Goal: Task Accomplishment & Management: Manage account settings

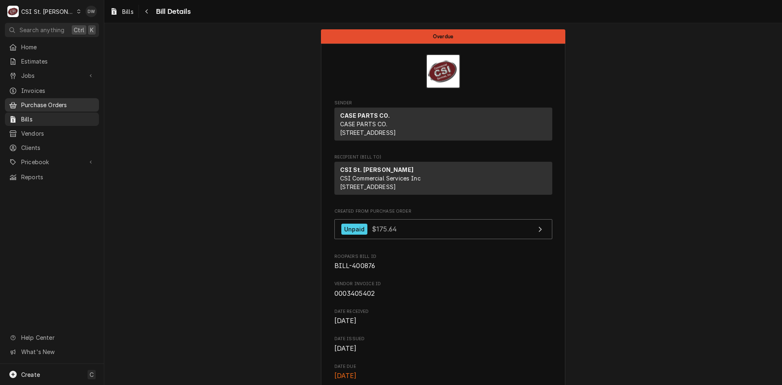
click at [36, 103] on span "Purchase Orders" at bounding box center [58, 105] width 74 height 9
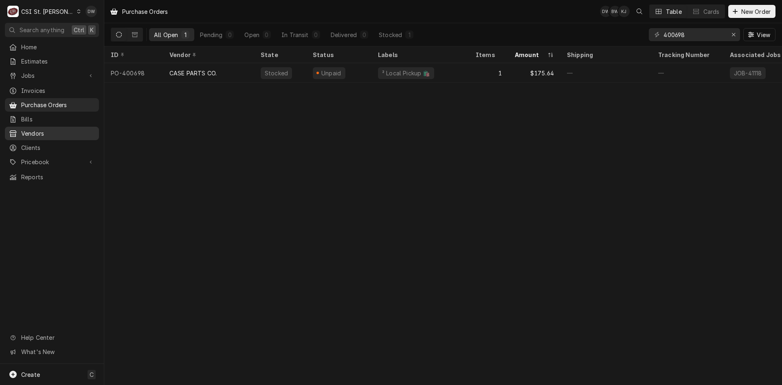
click at [33, 132] on span "Vendors" at bounding box center [58, 133] width 74 height 9
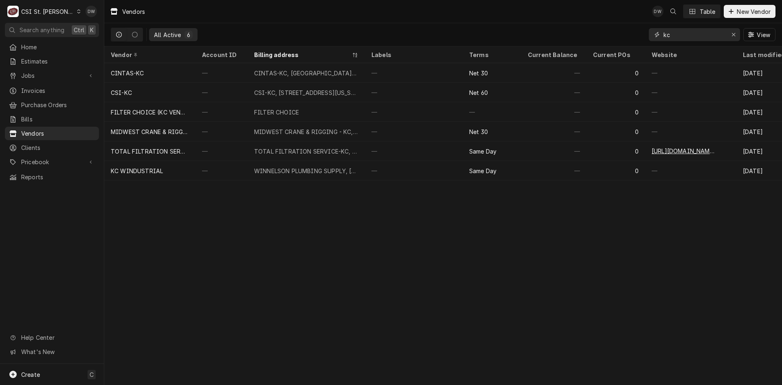
drag, startPoint x: 671, startPoint y: 35, endPoint x: 657, endPoint y: 34, distance: 14.7
click at [657, 34] on div "kc" at bounding box center [694, 34] width 91 height 13
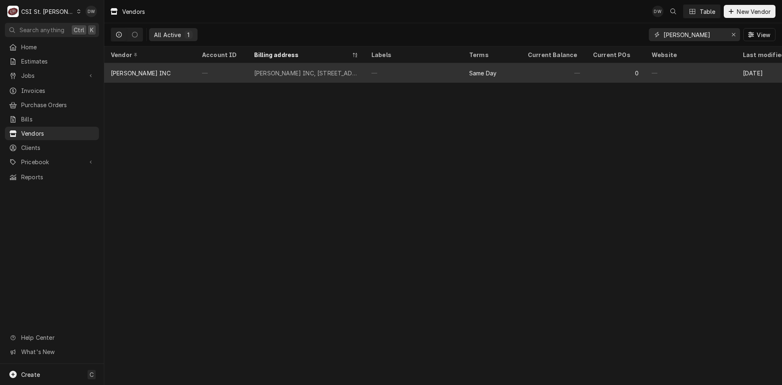
type input "[PERSON_NAME]"
click at [318, 72] on div "[PERSON_NAME] INC, [STREET_ADDRESS]" at bounding box center [306, 73] width 104 height 9
click at [318, 74] on div "[PERSON_NAME] INC, [STREET_ADDRESS]" at bounding box center [306, 73] width 104 height 9
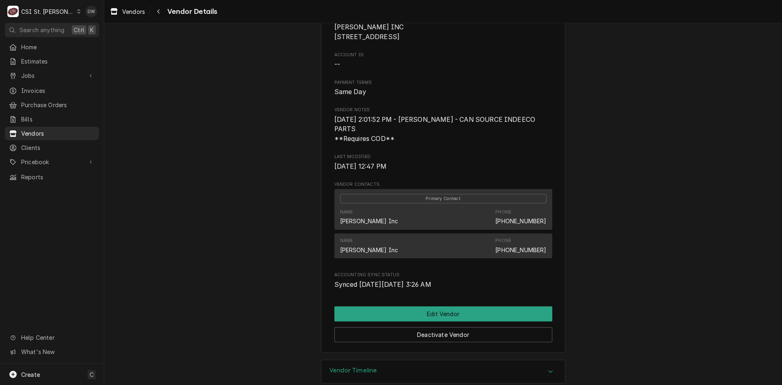
scroll to position [94, 0]
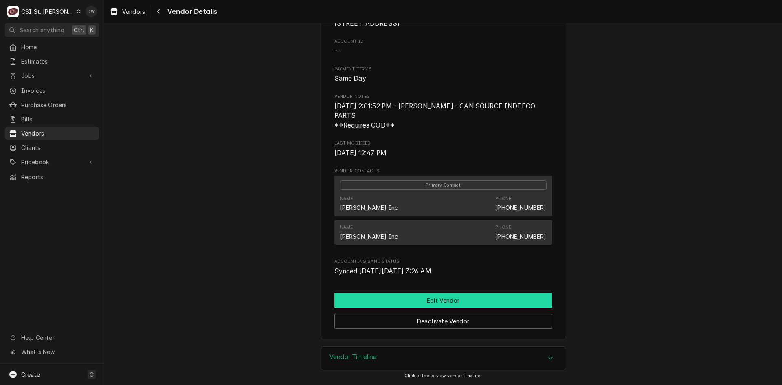
click at [442, 300] on button "Edit Vendor" at bounding box center [443, 300] width 218 height 15
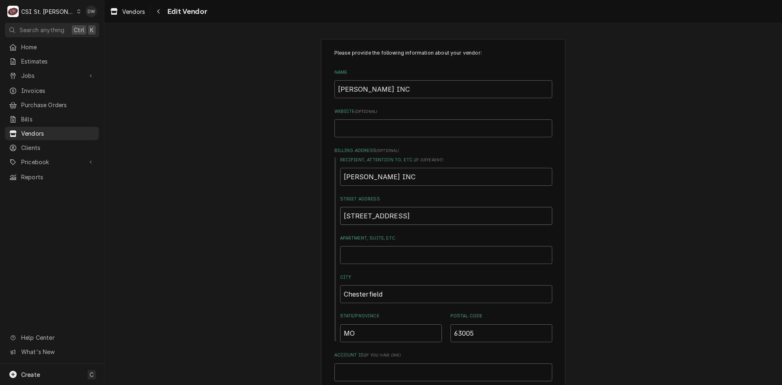
drag, startPoint x: 430, startPoint y: 220, endPoint x: 302, endPoint y: 217, distance: 127.9
type textarea "x"
type input "1"
type textarea "x"
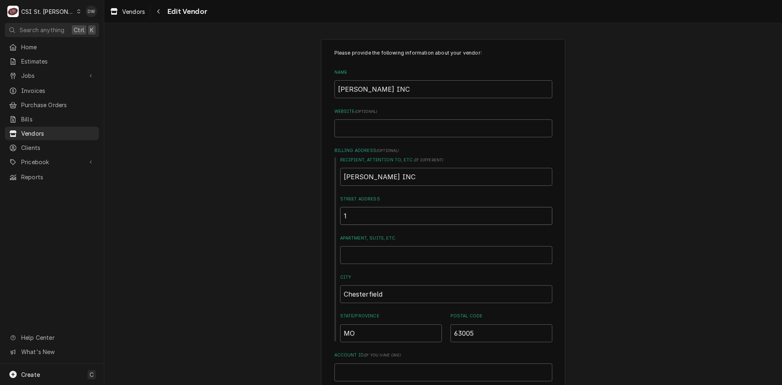
type input "12"
type textarea "x"
type input "129"
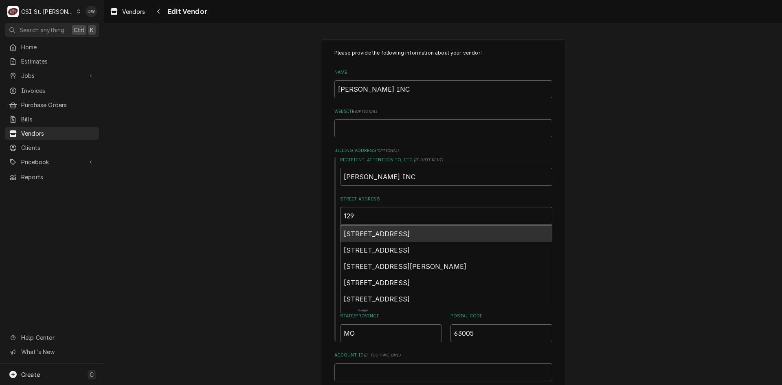
type textarea "x"
type input "1292"
type textarea "x"
type input "12926"
type textarea "x"
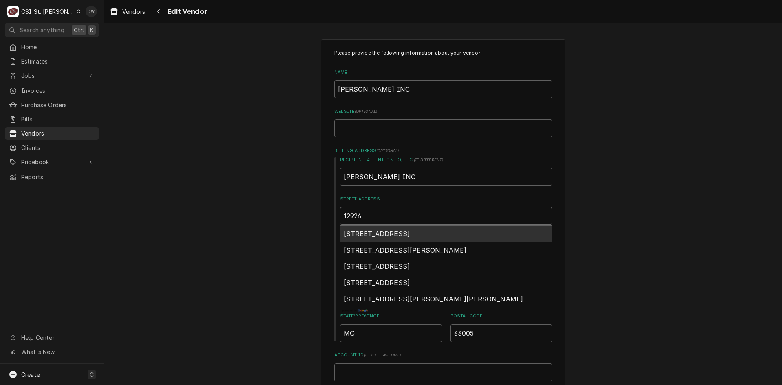
type input "12926"
type textarea "x"
type input "12926 H"
type textarea "x"
type input "12926 HO"
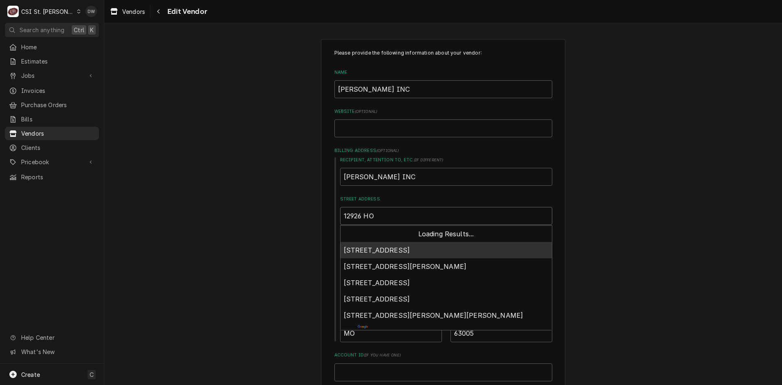
type textarea "x"
type input "12926 HOL"
type textarea "x"
type input "12926 HOLL"
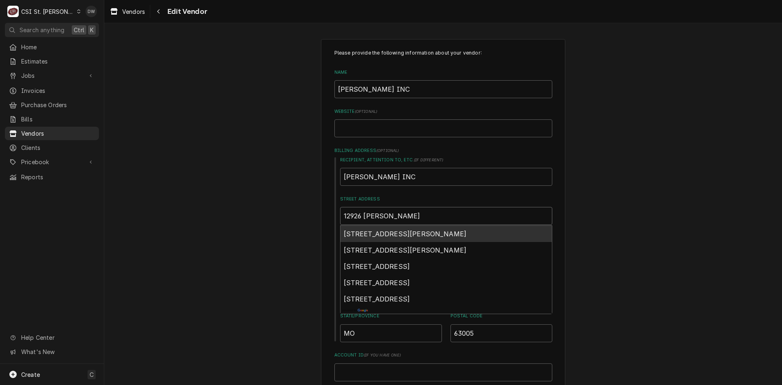
type textarea "x"
type input "12926 HOLLE"
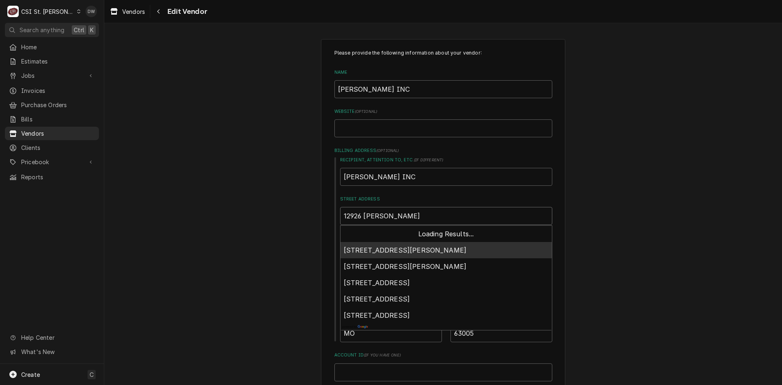
type textarea "x"
type input "12926 HOLLEN"
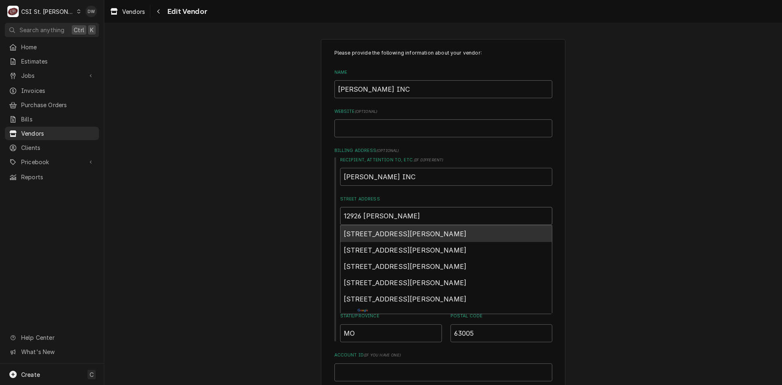
type textarea "x"
type input "12926 HOLLENB"
type textarea "x"
type input "12926 HOLLENBR"
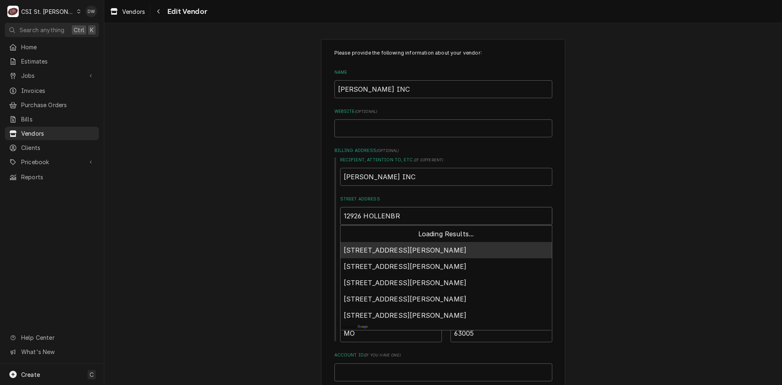
type textarea "x"
type input "12926 HOLLENBRO"
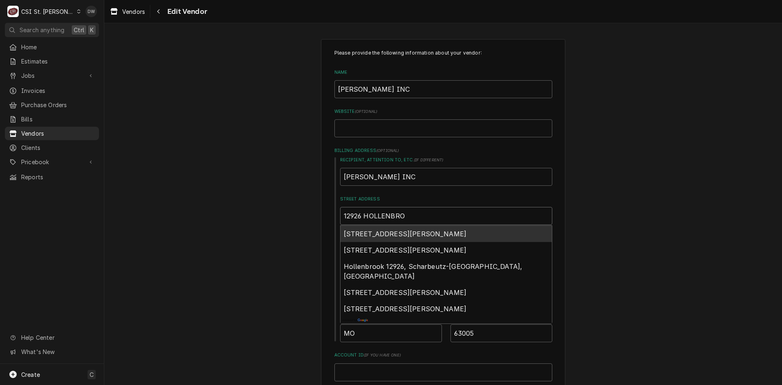
type textarea "x"
type input "12926 HOLLENBR"
type textarea "x"
type input "12926 HOLLENB"
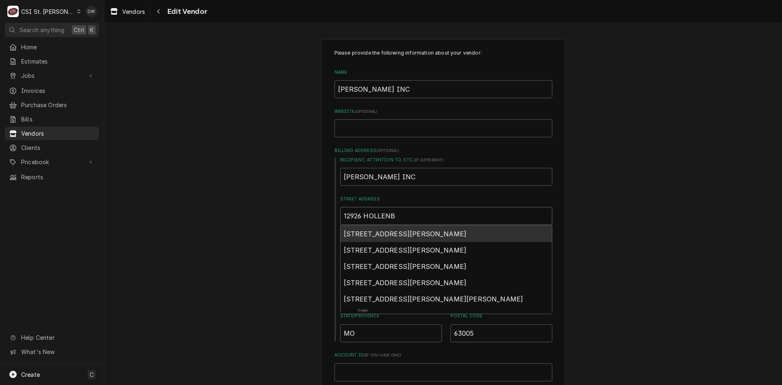
type textarea "x"
type input "12926 HOLLENBE"
type textarea "x"
type input "12926 HOLLENBER"
type textarea "x"
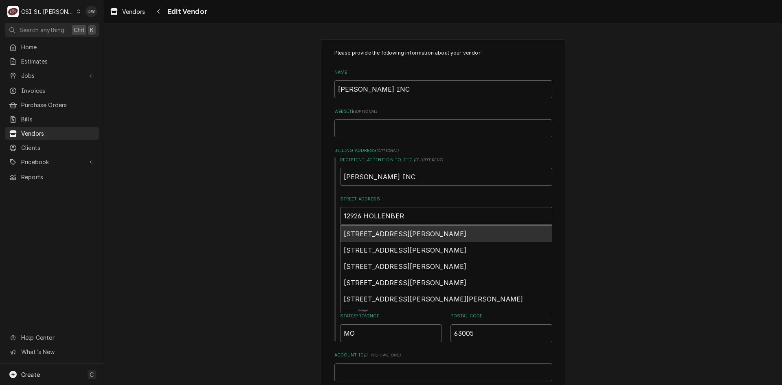
type input "12926 HOLLENBERG"
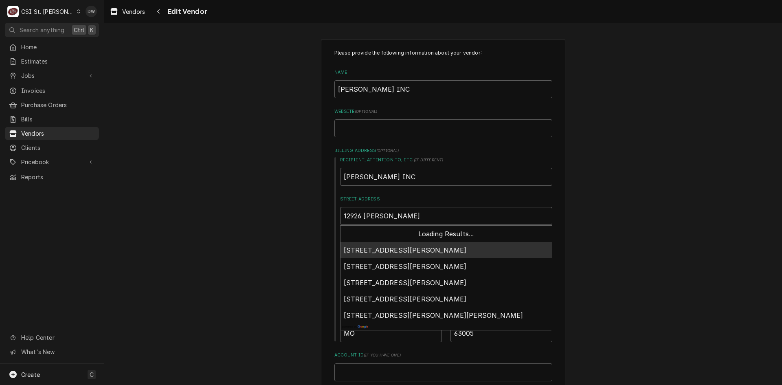
type textarea "x"
type input "12926 HOLLENBERG"
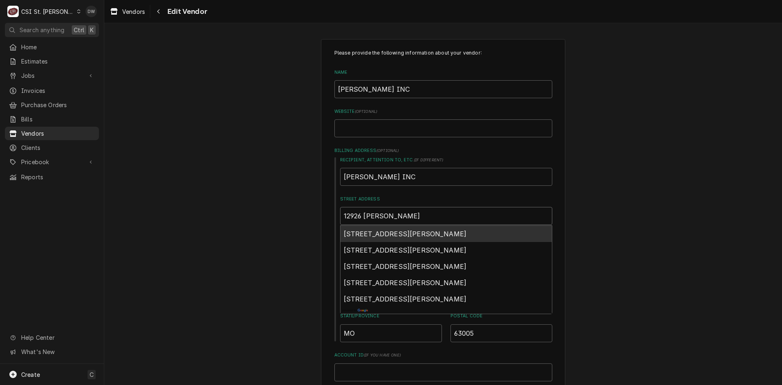
type textarea "x"
type input "12926 HOLLENBERG D"
type textarea "x"
type input "12926 HOLLENBERG DR"
type textarea "x"
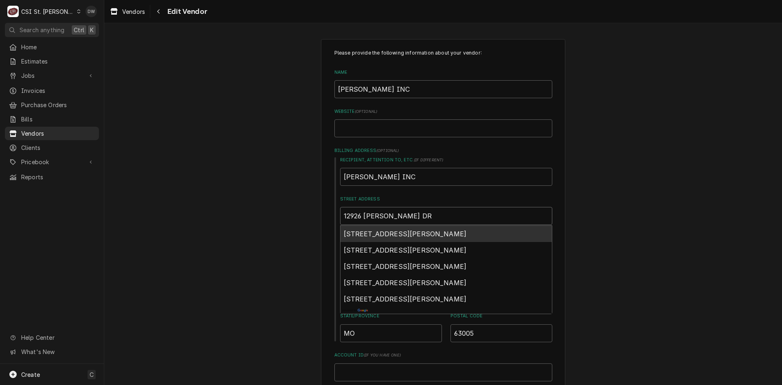
type input "12926 HOLLENBERG DRE"
type textarea "x"
type input "12926 HOLLENBERG DR"
type textarea "x"
type input "12926 HOLLENBERG DRI"
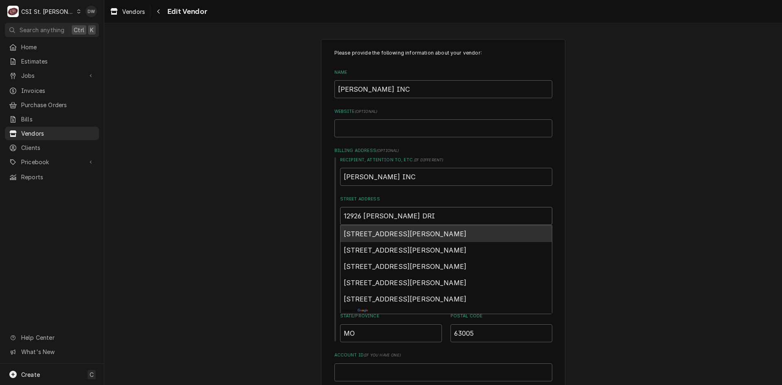
type textarea "x"
type input "12926 HOLLENBERG DRIV"
type textarea "x"
type input "12926 HOLLENBERG DRIVE"
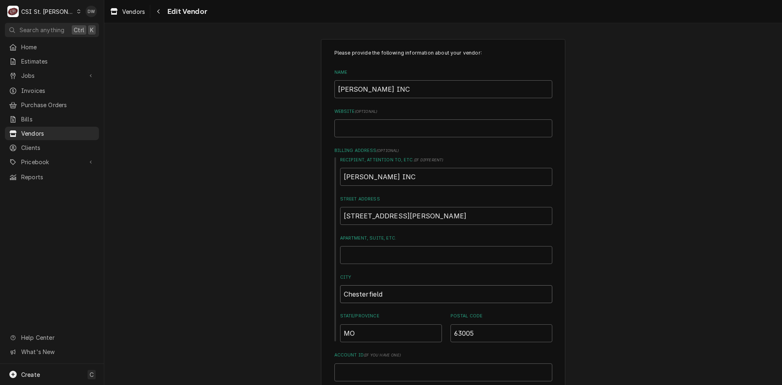
drag, startPoint x: 390, startPoint y: 297, endPoint x: 322, endPoint y: 292, distance: 68.2
type textarea "x"
type input "b"
type textarea "x"
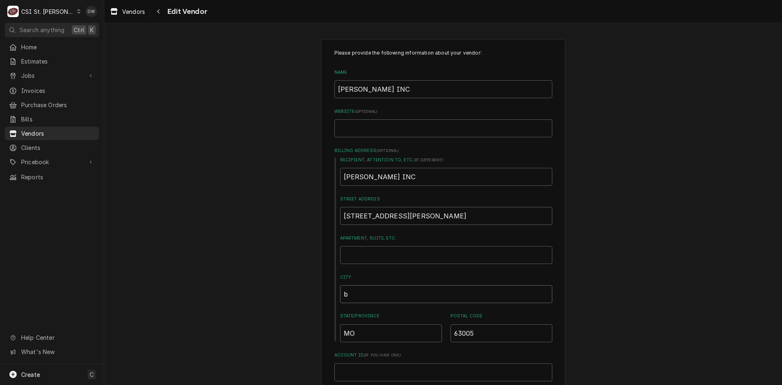
type input "bR"
type textarea "x"
type input "bRI"
type textarea "x"
type input "bRID"
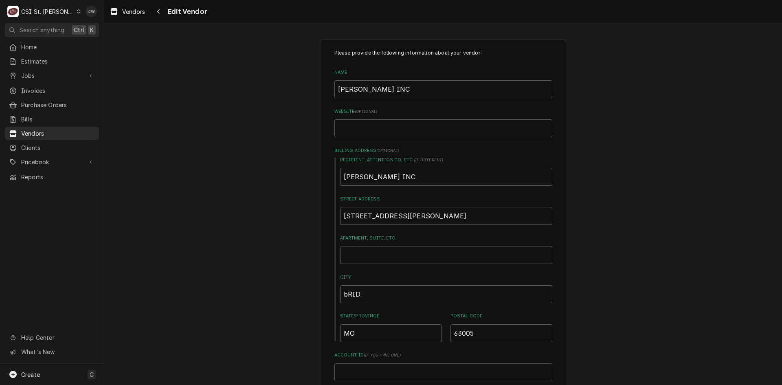
type textarea "x"
type input "bRIDG"
type textarea "x"
type input "bRID"
type textarea "x"
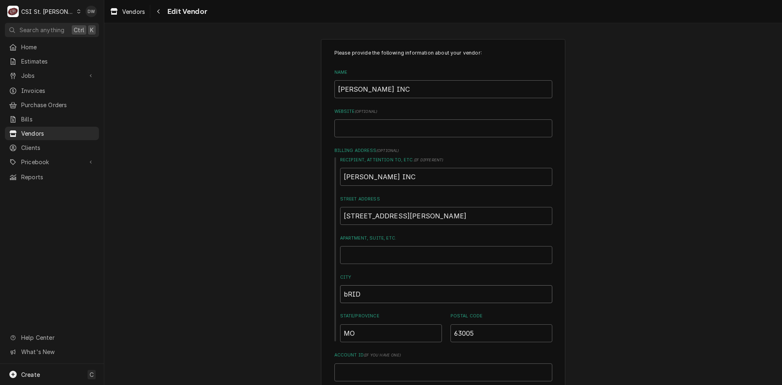
type input "bRI"
type textarea "x"
type input "bR"
type textarea "x"
type input "b"
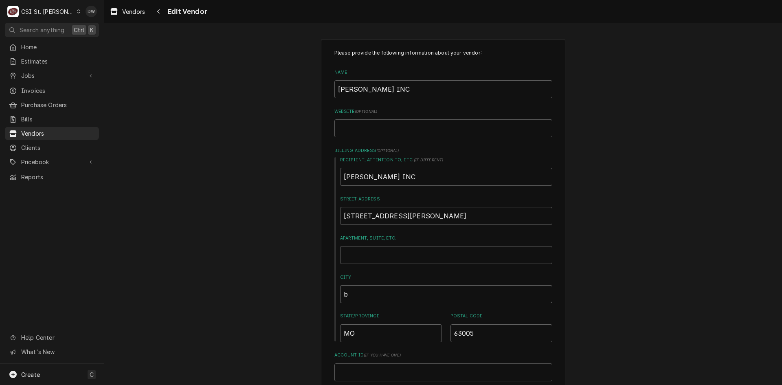
type textarea "x"
type input "B"
type textarea "x"
type input "BR"
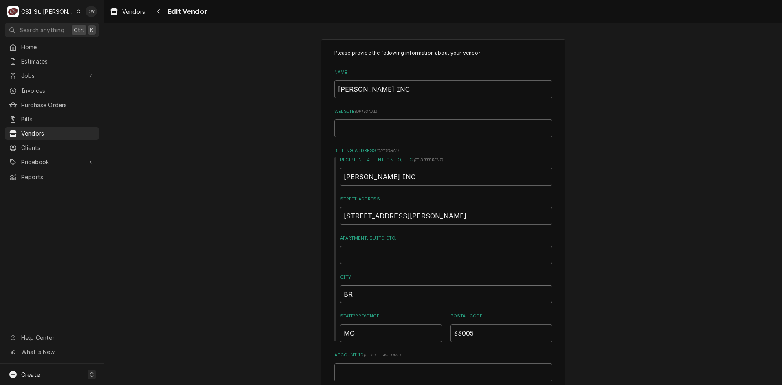
type textarea "x"
type input "BRI"
type textarea "x"
type input "BRID"
type textarea "x"
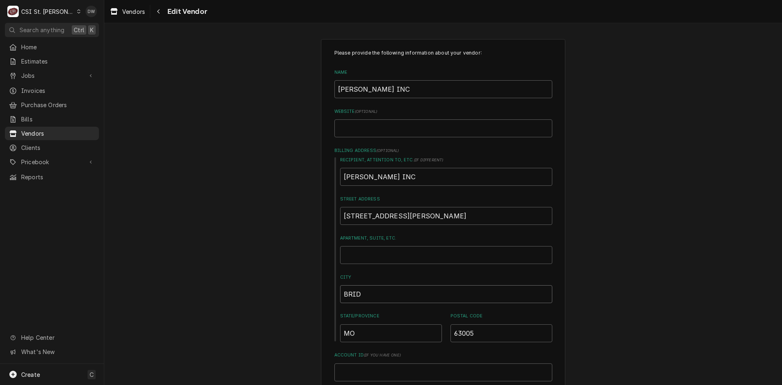
type input "BRIDG"
type textarea "x"
type input "BRIDGE"
type textarea "x"
type input "BRIDGET"
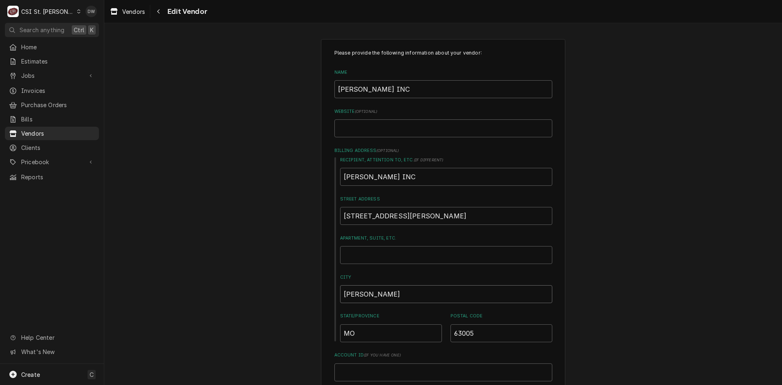
type textarea "x"
type input "BRIDGETO"
type textarea "x"
type input "BRIDGETON"
click at [472, 334] on input "63005" at bounding box center [501, 333] width 102 height 18
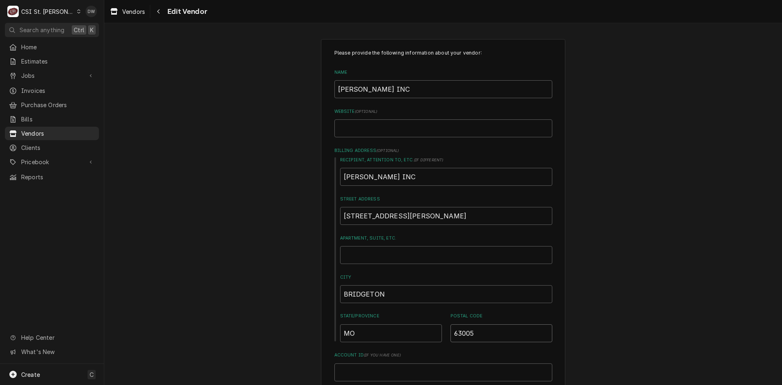
type textarea "x"
type input "6300"
type textarea "x"
type input "630"
type textarea "x"
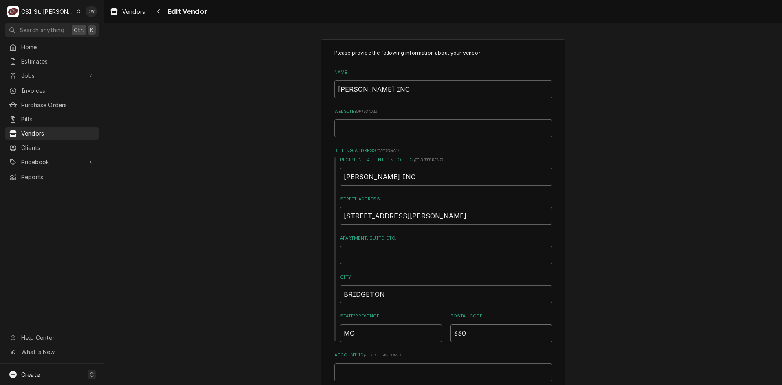
type input "6304"
type textarea "x"
type input "63044"
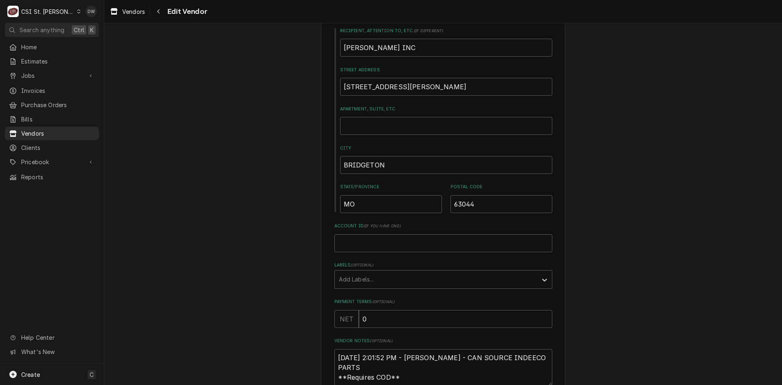
scroll to position [163, 0]
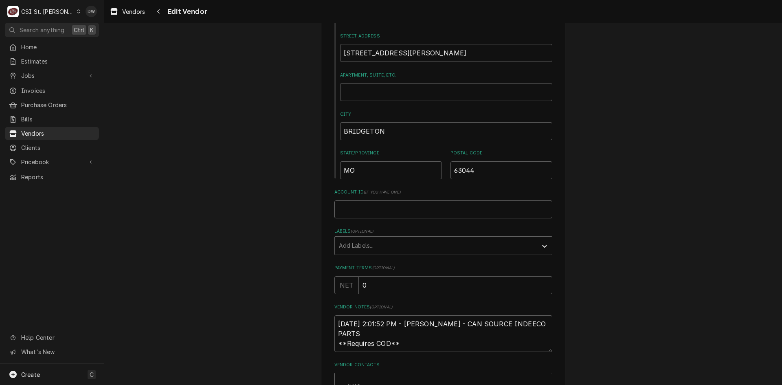
click at [354, 205] on input "Account ID ( if you have one )" at bounding box center [443, 209] width 218 height 18
type textarea "x"
type input "2"
type textarea "x"
type input "21"
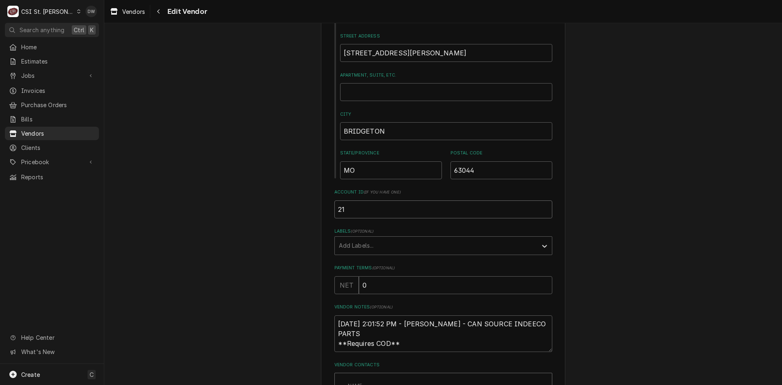
type textarea "x"
type input "214"
type textarea "x"
type input "2147"
type textarea "x"
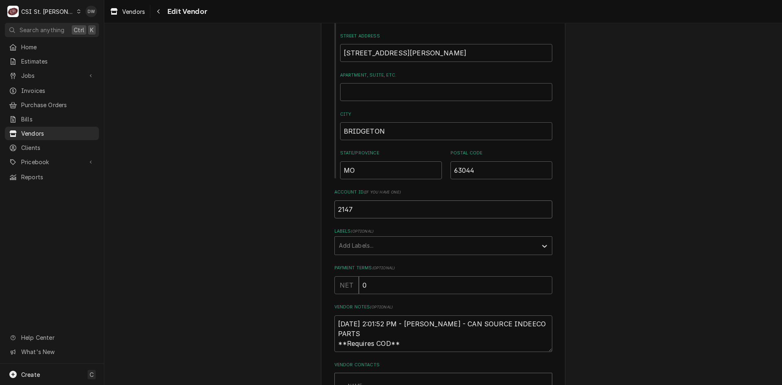
type input "21472"
type textarea "x"
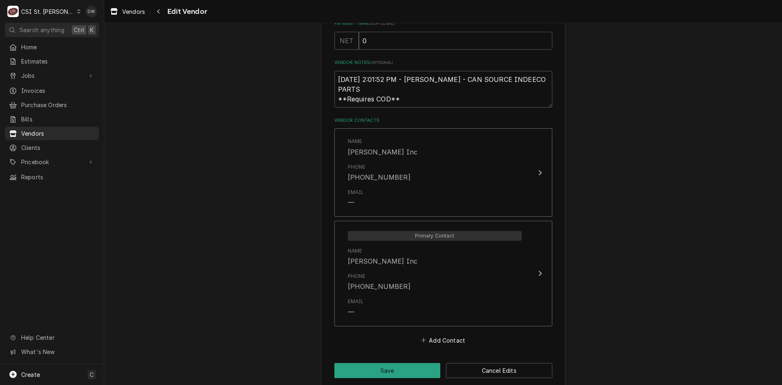
scroll to position [418, 0]
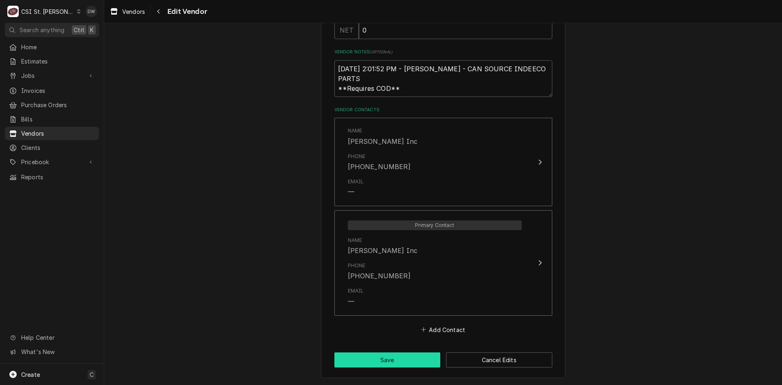
type input "214727"
click at [385, 365] on button "Save" at bounding box center [387, 359] width 106 height 15
type textarea "x"
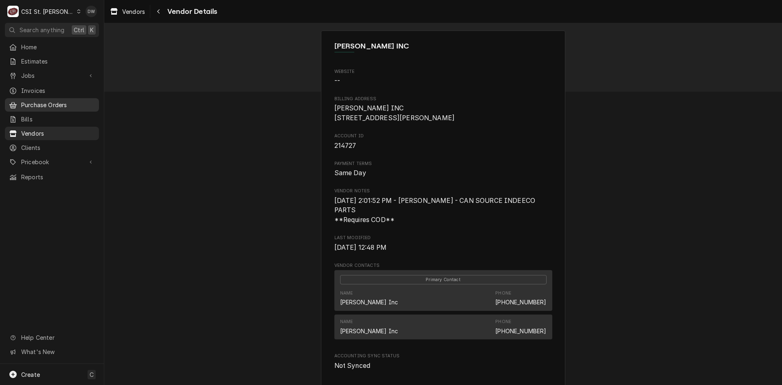
click at [56, 101] on span "Purchase Orders" at bounding box center [58, 105] width 74 height 9
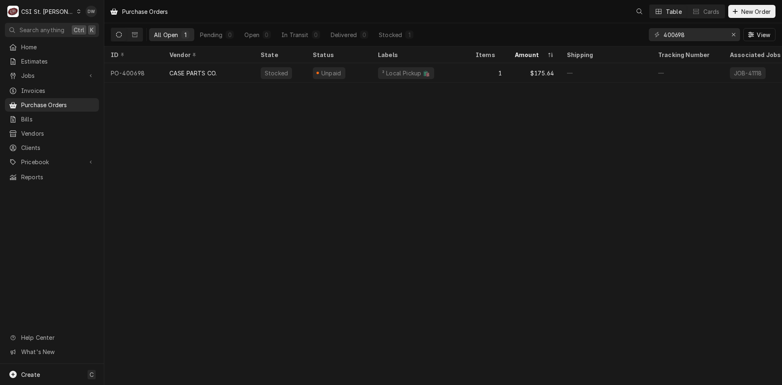
click at [77, 11] on icon "Dynamic Content Wrapper" at bounding box center [79, 11] width 4 height 4
click at [82, 19] on div "CSI [US_STATE][GEOGRAPHIC_DATA]" at bounding box center [124, 16] width 107 height 9
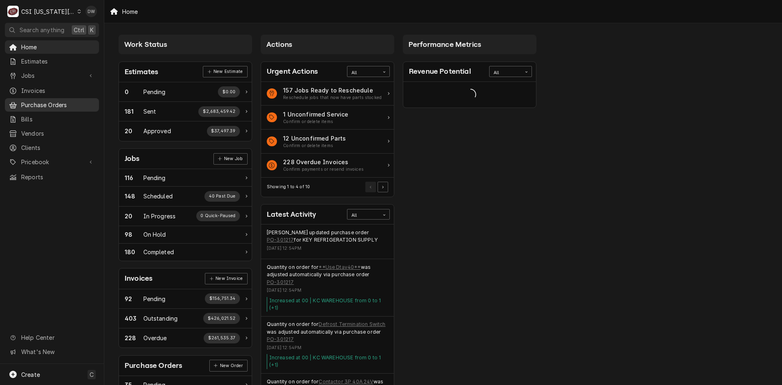
click at [42, 101] on span "Purchase Orders" at bounding box center [58, 105] width 74 height 9
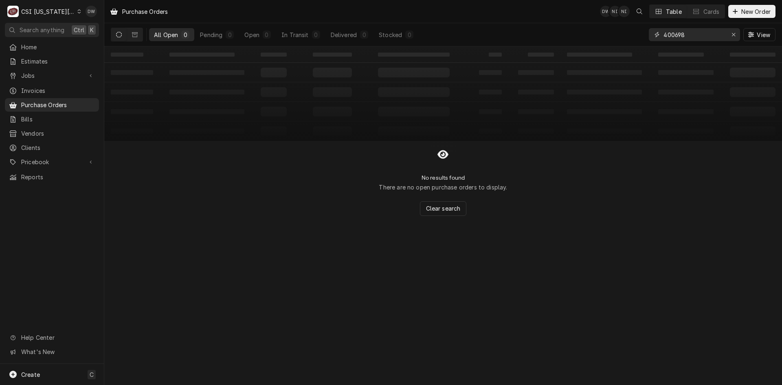
drag, startPoint x: 665, startPoint y: 37, endPoint x: 641, endPoint y: 38, distance: 23.2
click at [641, 38] on div "All Open 0 Pending 0 Open 0 In Transit 0 Delivered 0 Stocked 0 400698 View" at bounding box center [443, 34] width 665 height 23
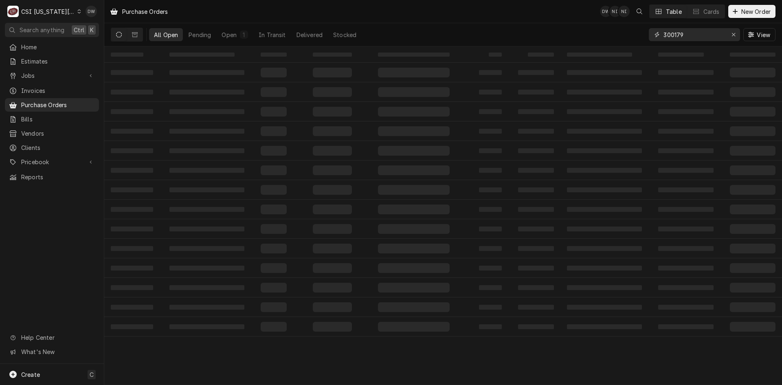
type input "300179"
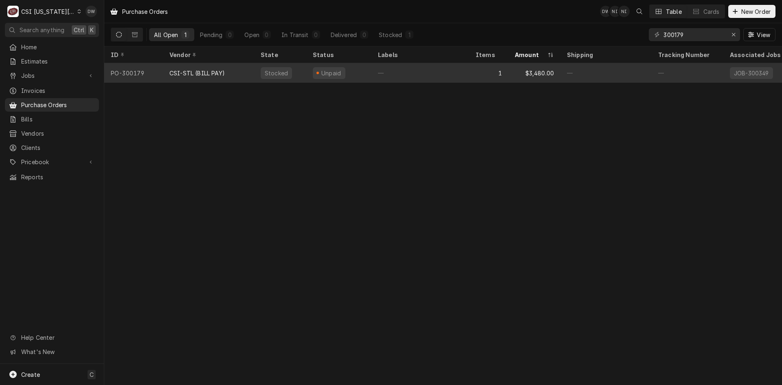
click at [178, 69] on div "CSI-STL (BILL PAY)" at bounding box center [196, 73] width 55 height 9
click at [177, 69] on div "CSI-STL (BILL PAY)" at bounding box center [196, 73] width 55 height 9
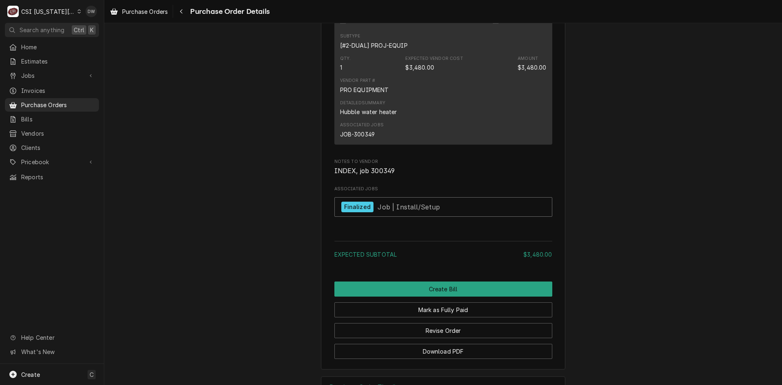
scroll to position [620, 0]
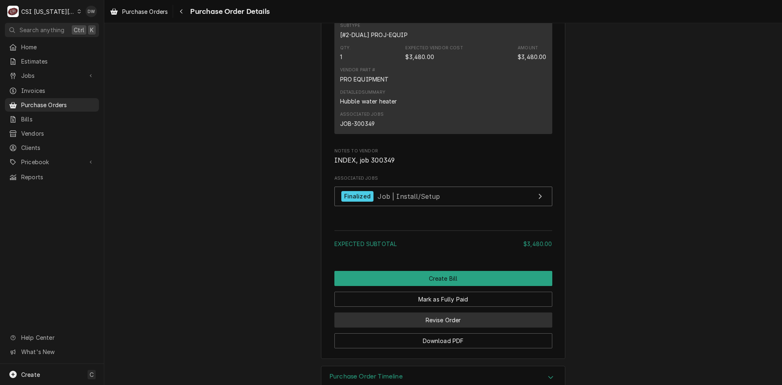
click at [449, 327] on button "Revise Order" at bounding box center [443, 319] width 218 height 15
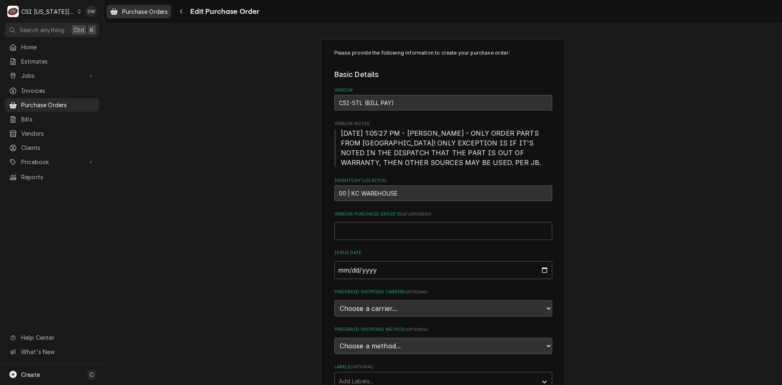
click at [150, 8] on span "Purchase Orders" at bounding box center [145, 11] width 46 height 9
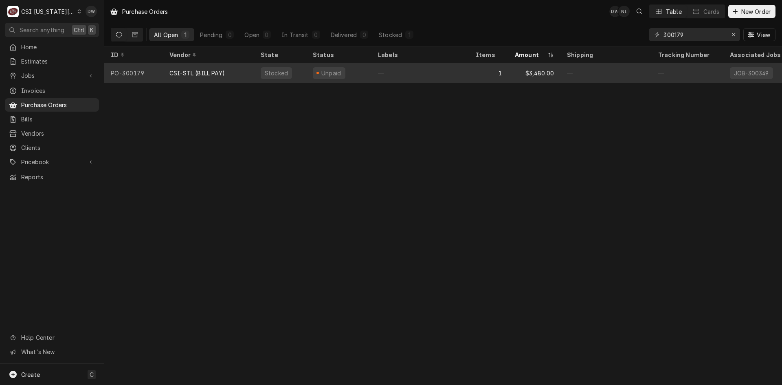
click at [193, 69] on div "CSI-STL (BILL PAY)" at bounding box center [196, 73] width 55 height 9
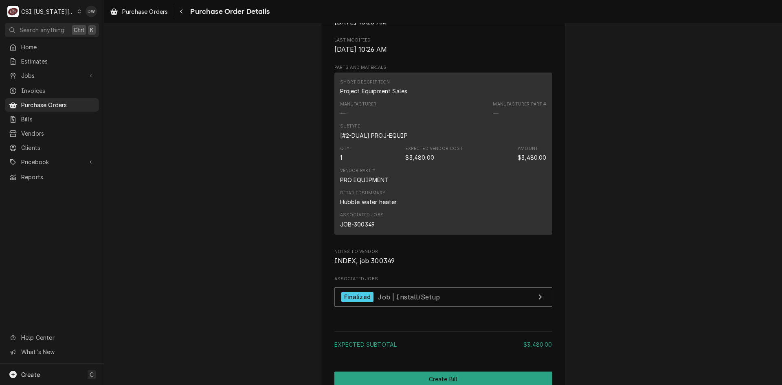
scroll to position [570, 0]
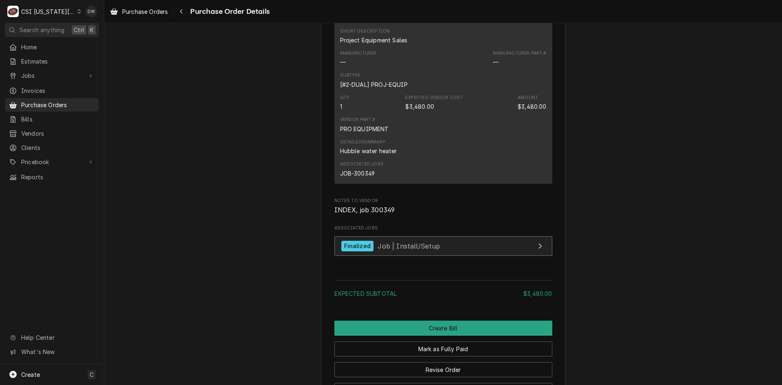
click at [354, 252] on div "Finalized" at bounding box center [357, 246] width 32 height 11
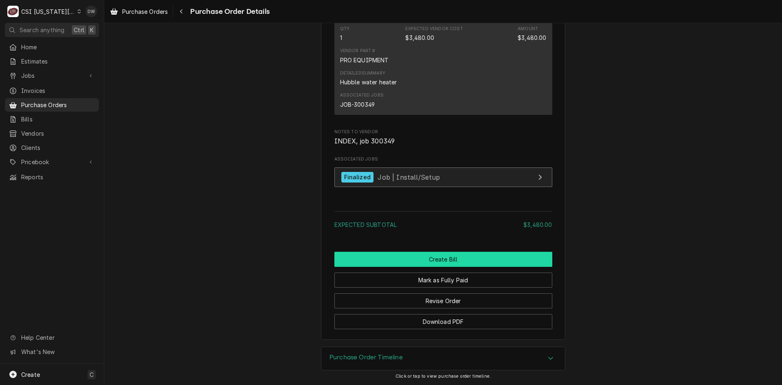
scroll to position [665, 0]
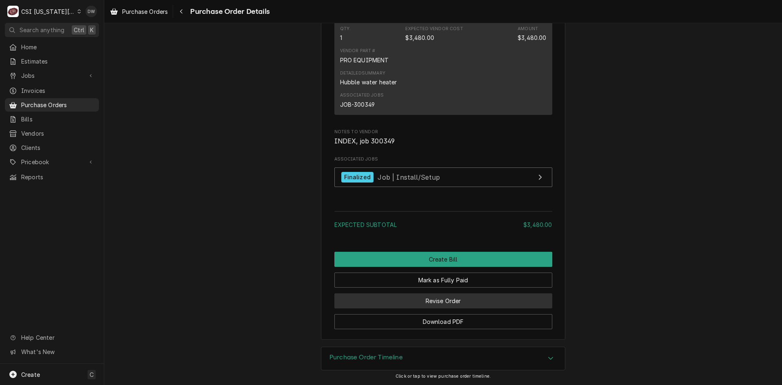
click at [454, 299] on button "Revise Order" at bounding box center [443, 300] width 218 height 15
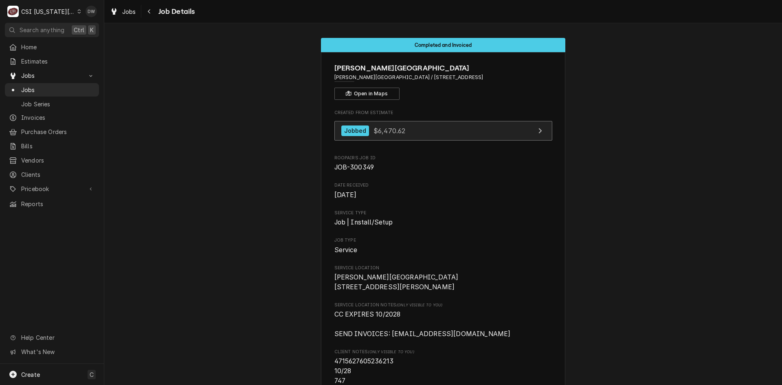
click at [357, 132] on div "Jobbed" at bounding box center [355, 130] width 28 height 11
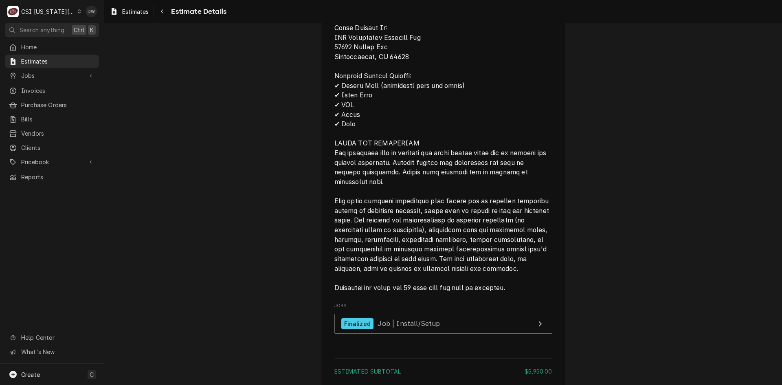
scroll to position [1207, 0]
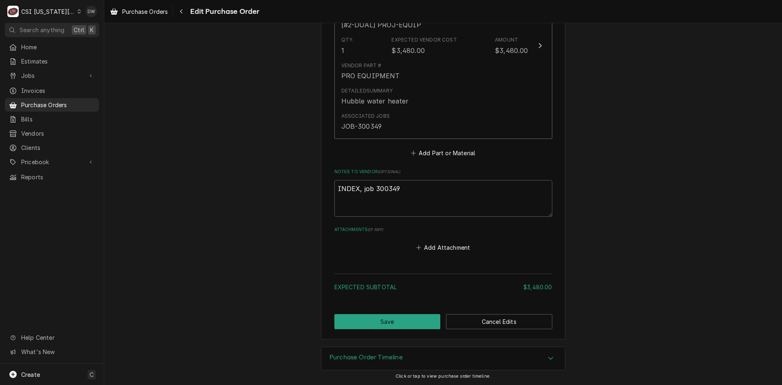
scroll to position [494, 0]
click at [430, 246] on button "Add Attachment" at bounding box center [443, 247] width 57 height 11
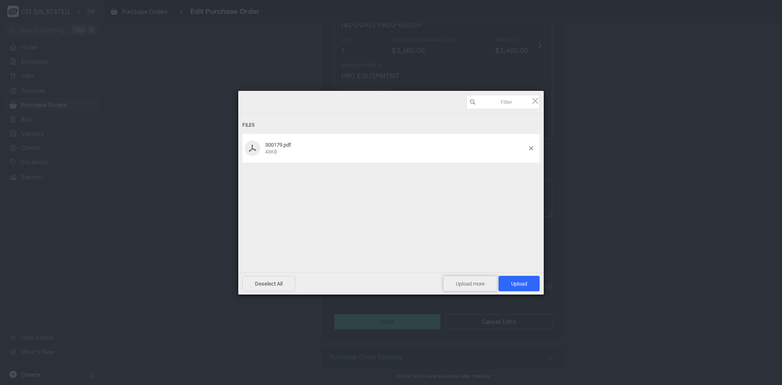
click at [486, 282] on span "Upload more" at bounding box center [470, 283] width 54 height 15
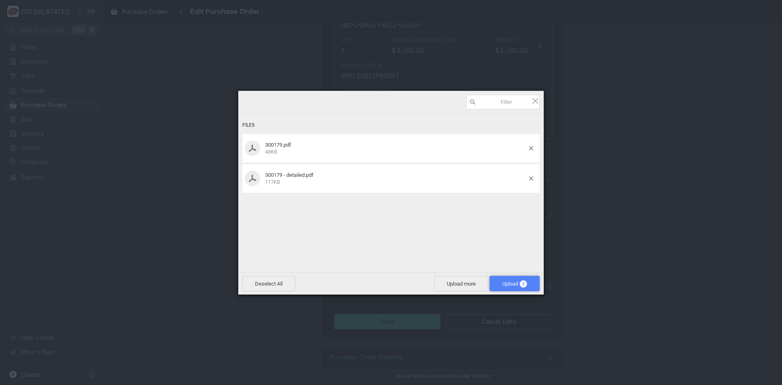
click at [507, 283] on span "Upload 2" at bounding box center [514, 284] width 25 height 6
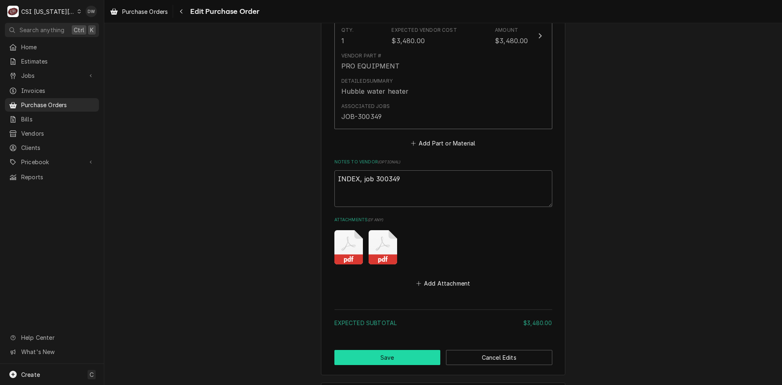
click at [383, 365] on button "Save" at bounding box center [387, 357] width 106 height 15
type textarea "x"
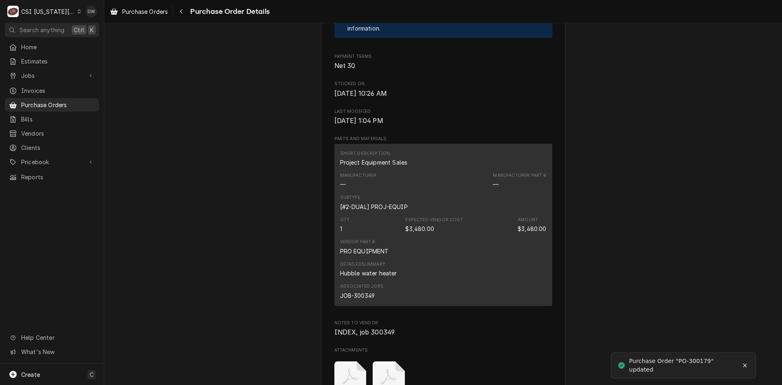
scroll to position [689, 0]
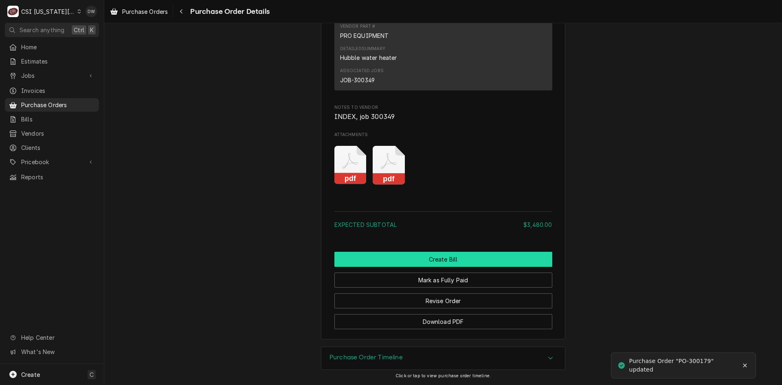
click at [434, 261] on button "Create Bill" at bounding box center [443, 259] width 218 height 15
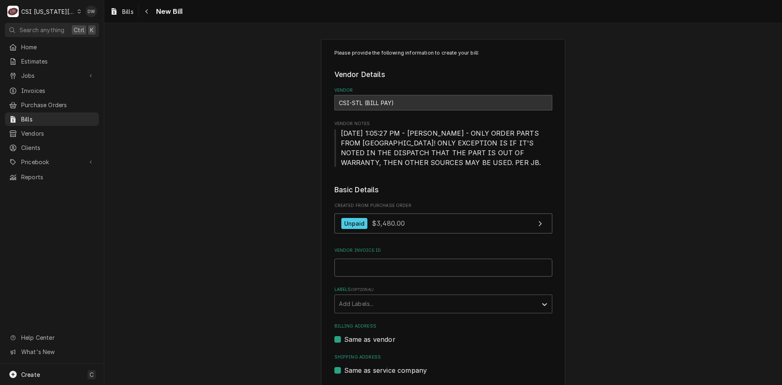
click at [358, 274] on input "Vendor Invoice ID" at bounding box center [443, 268] width 218 height 18
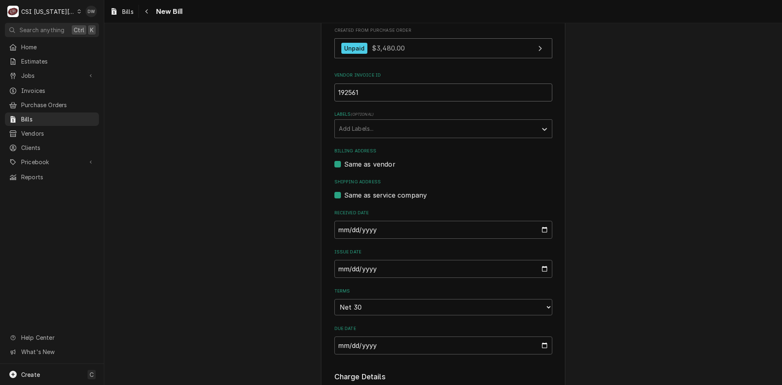
scroll to position [204, 0]
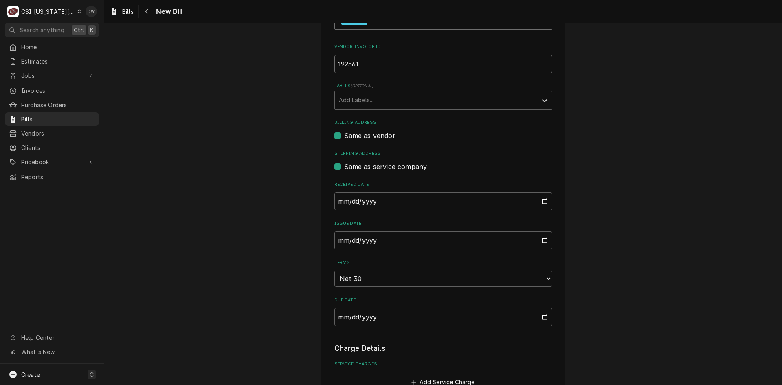
type input "192561"
click at [336, 249] on input "2025-08-14" at bounding box center [443, 240] width 218 height 18
type input "2025-07-14"
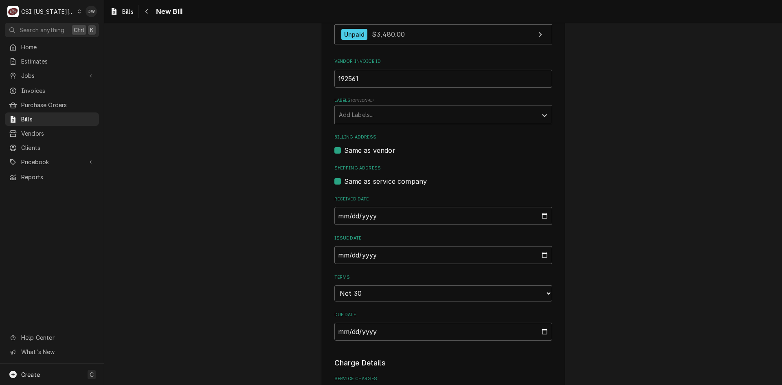
type input "2025-07-01"
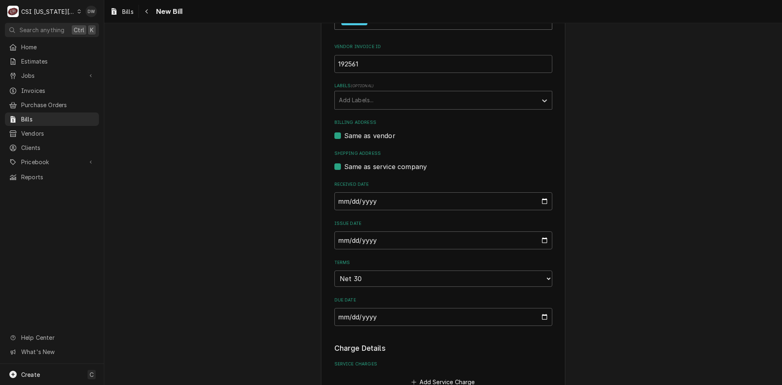
click at [713, 258] on div "Please provide the following information to create your bill: Vendor Details Ve…" at bounding box center [443, 308] width 678 height 961
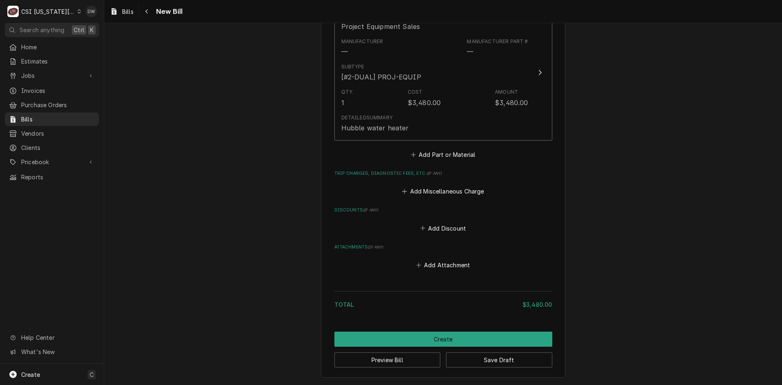
scroll to position [617, 0]
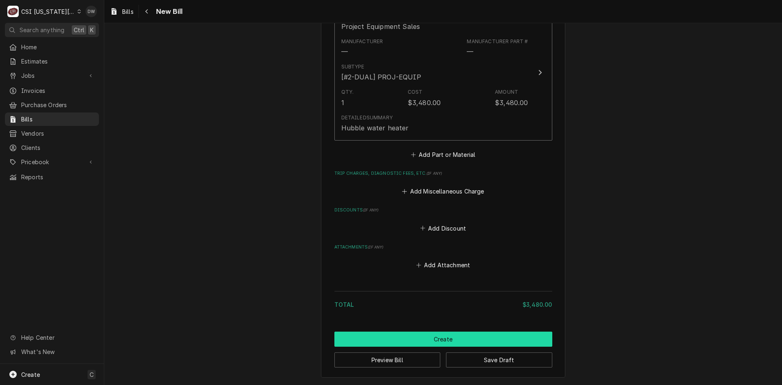
click at [442, 338] on button "Create" at bounding box center [443, 338] width 218 height 15
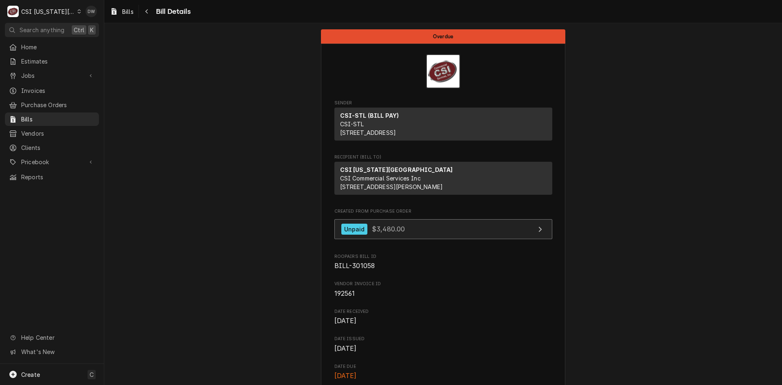
click at [355, 235] on div "Unpaid" at bounding box center [354, 229] width 26 height 11
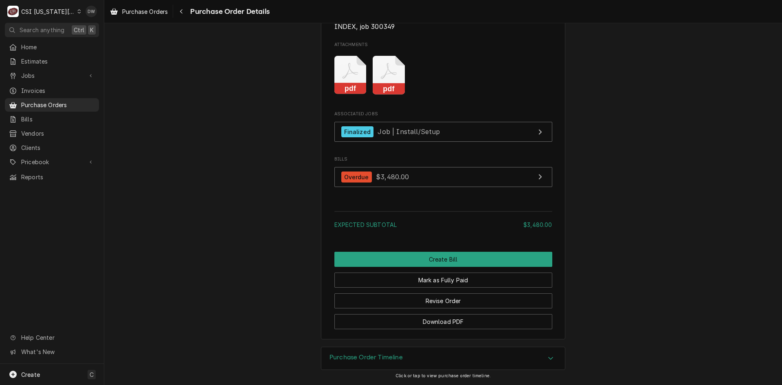
scroll to position [779, 0]
click at [428, 276] on button "Mark as Fully Paid" at bounding box center [443, 279] width 218 height 15
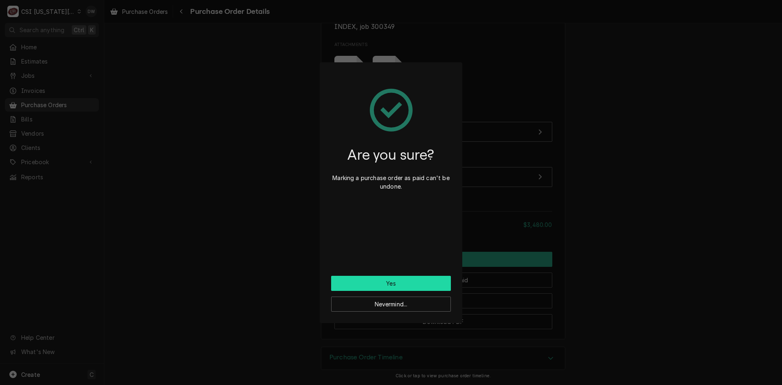
click at [340, 280] on button "Yes" at bounding box center [391, 283] width 120 height 15
